Goal: Task Accomplishment & Management: Manage account settings

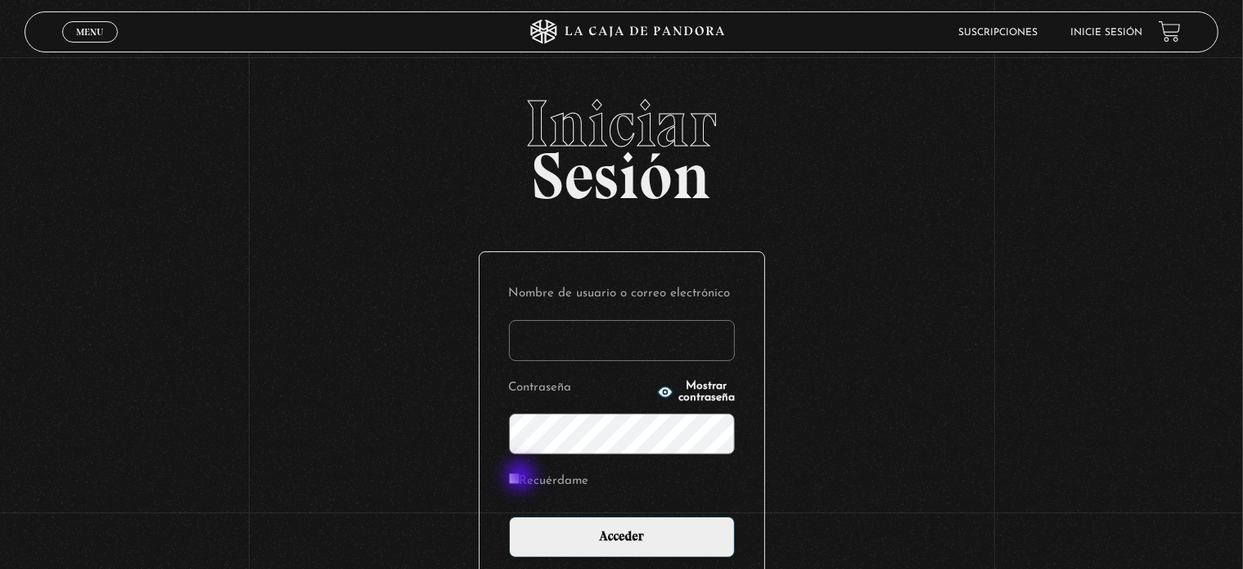
type input "[EMAIL_ADDRESS][DOMAIN_NAME]"
click at [519, 477] on input "Recuérdame" at bounding box center [514, 478] width 11 height 11
checkbox input "true"
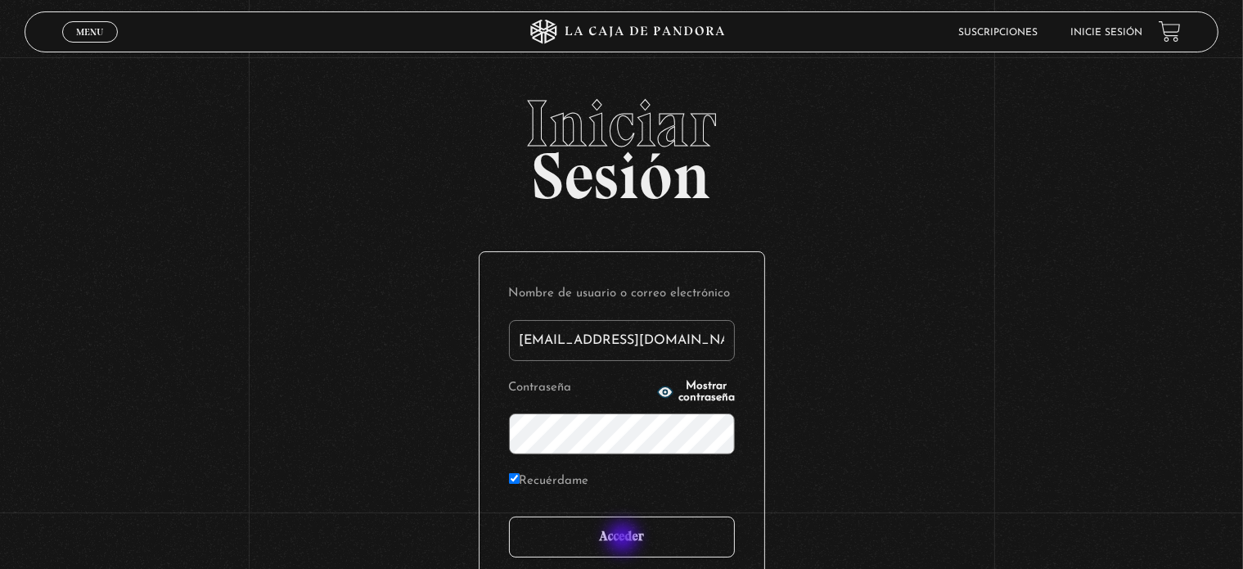
click at [624, 539] on input "Acceder" at bounding box center [622, 536] width 226 height 41
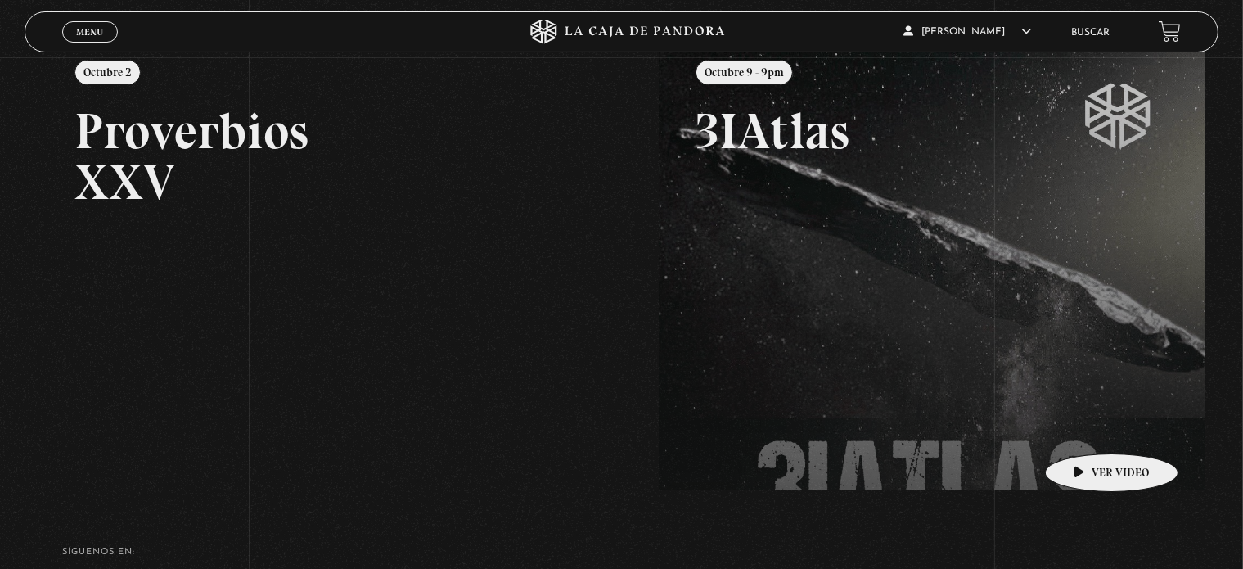
scroll to position [245, 0]
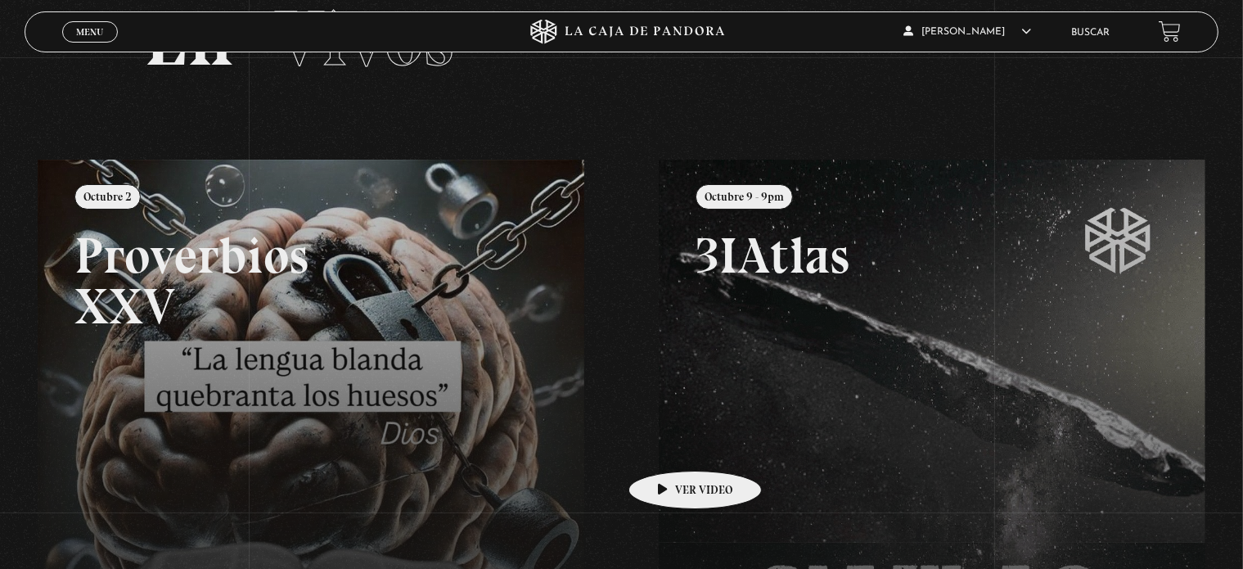
scroll to position [0, 0]
